Goal: Information Seeking & Learning: Check status

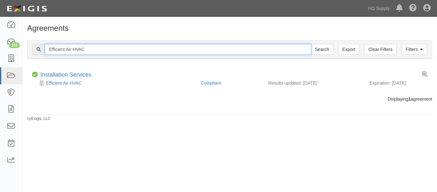
click at [144, 47] on input "Efficient Air HVAC" at bounding box center [178, 49] width 267 height 11
type input "E"
type input "TNZ services LLC"
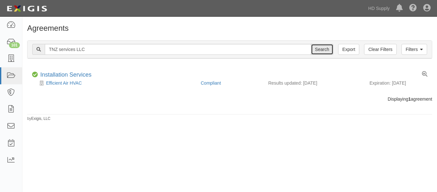
click at [320, 48] on input "Search" at bounding box center [322, 49] width 22 height 11
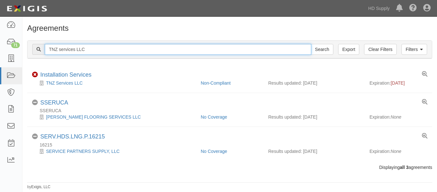
click at [132, 52] on input "TNZ services LLC" at bounding box center [178, 49] width 267 height 11
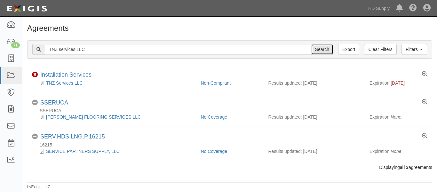
click at [323, 48] on input "Search" at bounding box center [322, 49] width 22 height 11
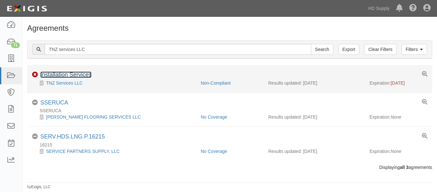
click at [82, 75] on link "Installation Services" at bounding box center [65, 74] width 51 height 6
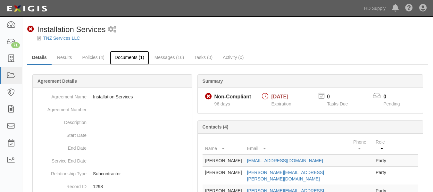
click at [124, 56] on link "Documents (1)" at bounding box center [129, 58] width 39 height 14
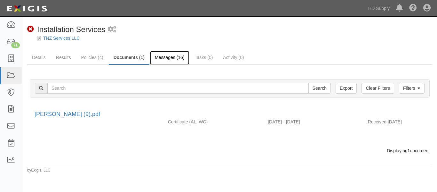
click at [169, 60] on link "Messages (16)" at bounding box center [169, 58] width 39 height 14
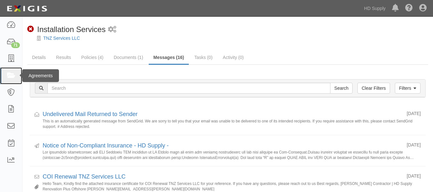
click at [13, 72] on icon at bounding box center [10, 75] width 9 height 7
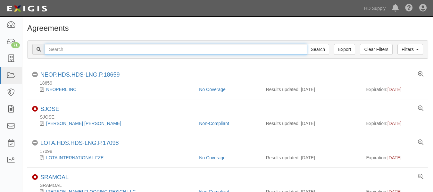
click at [107, 49] on input "text" at bounding box center [176, 49] width 262 height 11
click at [68, 49] on input "Rhelia" at bounding box center [176, 49] width 262 height 11
type input "R"
paste input "Rheia Verve,LLC DBA ALL Best Cabinet"
type input "Rheia Verve,LLC DBA ALL Best Cabinet"
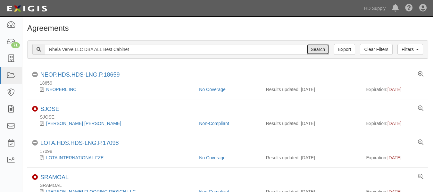
click at [319, 48] on input "Search" at bounding box center [317, 49] width 22 height 11
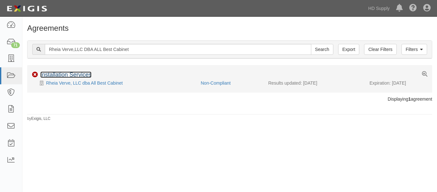
click at [84, 72] on link "Installation Services" at bounding box center [65, 74] width 51 height 6
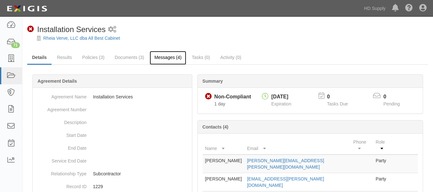
click at [158, 60] on link "Messages (4)" at bounding box center [168, 58] width 37 height 14
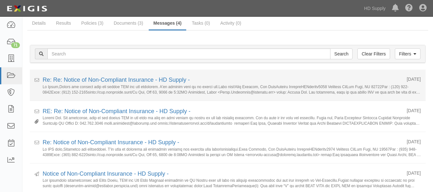
scroll to position [34, 0]
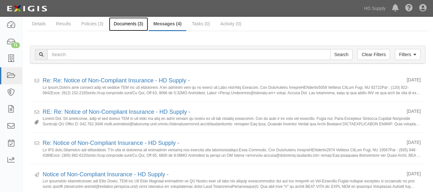
click at [123, 19] on link "Documents (3)" at bounding box center [128, 24] width 39 height 14
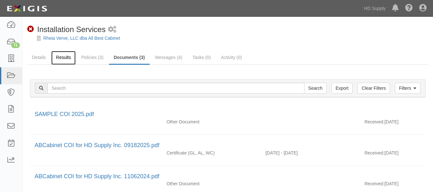
click at [63, 60] on link "Results" at bounding box center [63, 58] width 25 height 14
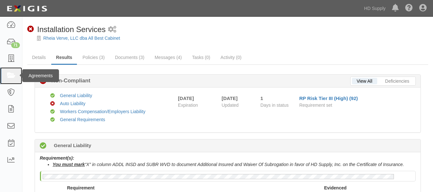
click at [12, 74] on icon at bounding box center [10, 75] width 9 height 7
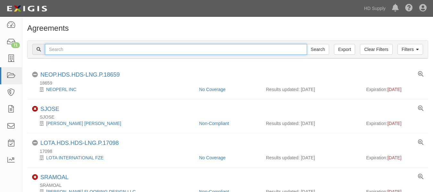
click at [90, 50] on input "text" at bounding box center [176, 49] width 262 height 11
paste input "TP&L Contracting Services"
type input "TP&L Contracting Services"
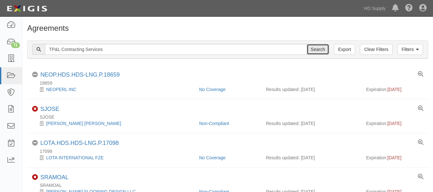
click at [317, 51] on input "Search" at bounding box center [317, 49] width 22 height 11
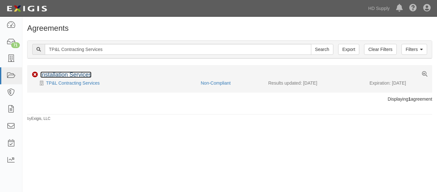
click at [57, 74] on link "Installation Services" at bounding box center [65, 74] width 51 height 6
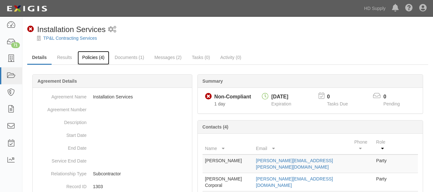
click at [91, 55] on link "Policies (4)" at bounding box center [93, 58] width 32 height 14
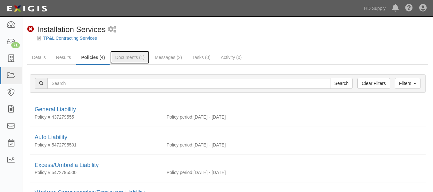
click at [125, 58] on link "Documents (1)" at bounding box center [129, 57] width 39 height 13
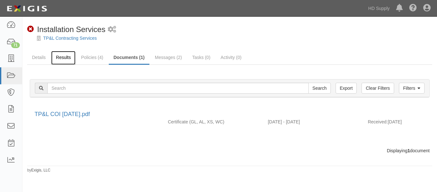
click at [61, 57] on link "Results" at bounding box center [63, 58] width 25 height 14
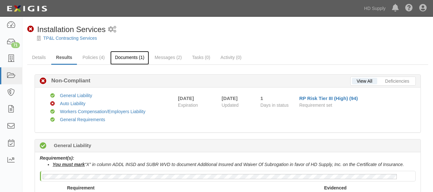
click at [121, 58] on link "Documents (1)" at bounding box center [129, 58] width 39 height 14
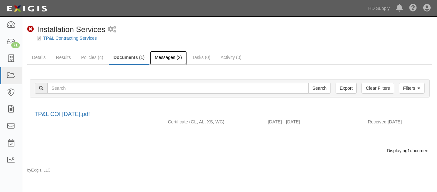
click at [183, 56] on link "Messages (2)" at bounding box center [168, 58] width 37 height 14
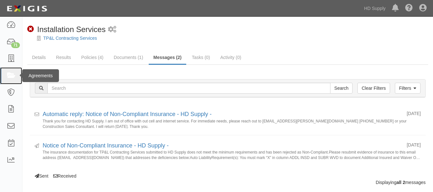
click at [11, 73] on icon at bounding box center [10, 75] width 9 height 7
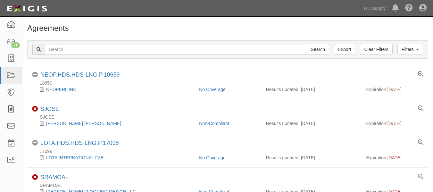
click at [76, 93] on li "No Coverage NEOP.HDS.HDS-LNG.P.18659 18659 NEOPERL INC No Coverage Results upda…" at bounding box center [227, 82] width 401 height 34
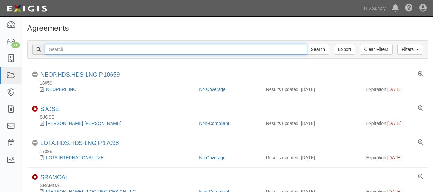
click at [87, 54] on input "text" at bounding box center [176, 49] width 262 height 11
paste input "Noble Air Solutions"
type input "Noble Air Solutions"
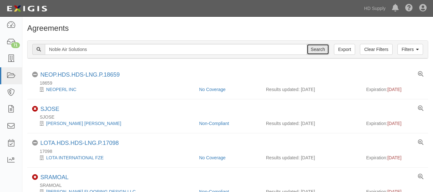
click at [320, 49] on input "Search" at bounding box center [317, 49] width 22 height 11
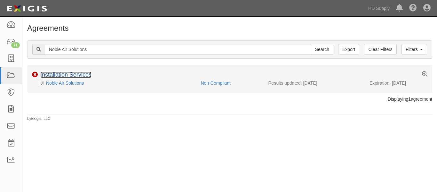
click at [77, 77] on link "Installation Services" at bounding box center [65, 74] width 51 height 6
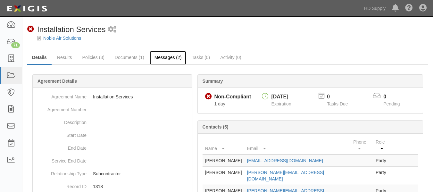
click at [170, 57] on link "Messages (2)" at bounding box center [168, 58] width 37 height 14
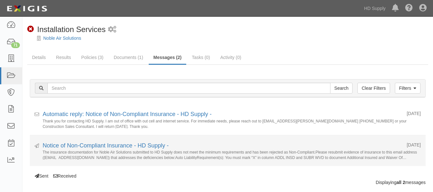
scroll to position [13, 0]
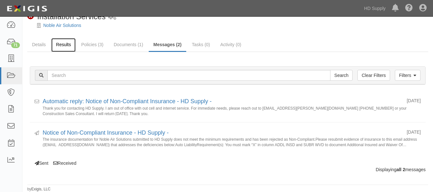
click at [62, 43] on link "Results" at bounding box center [63, 45] width 25 height 14
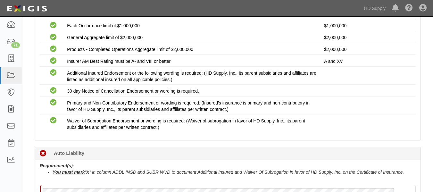
scroll to position [173, 0]
